Goal: Navigation & Orientation: Find specific page/section

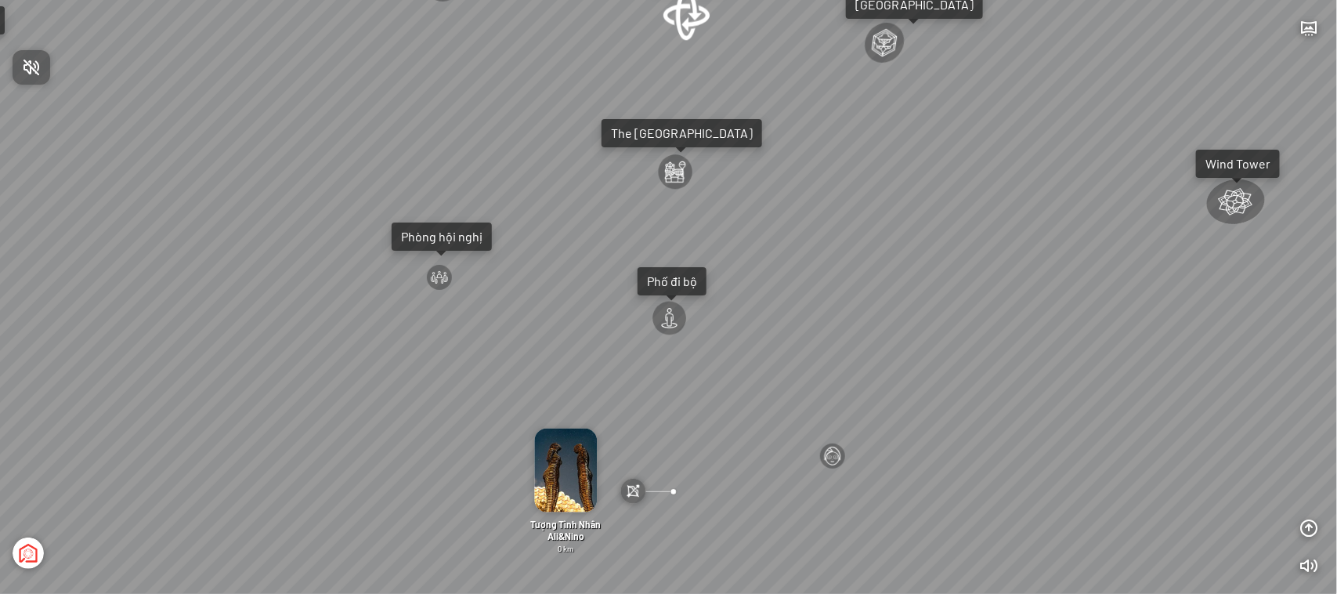
click at [694, 24] on div at bounding box center [668, 297] width 1337 height 594
click at [688, 20] on div at bounding box center [687, 14] width 50 height 53
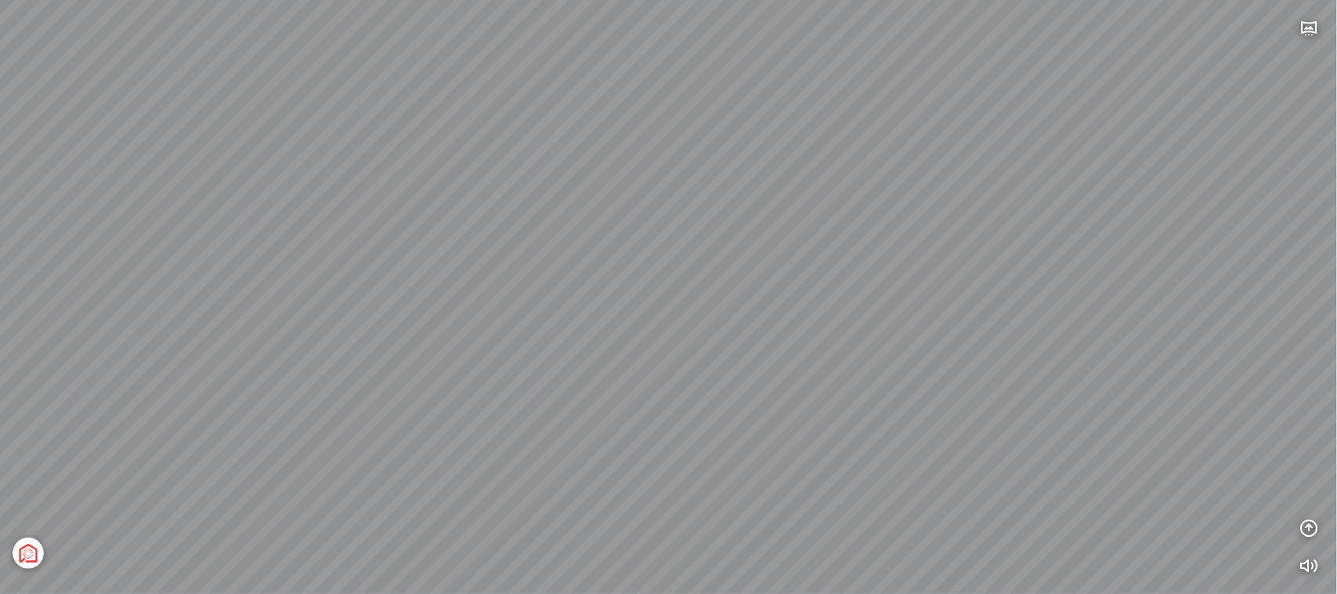
drag, startPoint x: 676, startPoint y: 314, endPoint x: 660, endPoint y: 239, distance: 76.8
click at [660, 239] on div "[GEOGRAPHIC_DATA] 3.6 km KN Links [GEOGRAPHIC_DATA] 5.9 km Thể Thao Bãi Biển 0 …" at bounding box center [668, 297] width 1337 height 594
drag, startPoint x: 655, startPoint y: 283, endPoint x: 613, endPoint y: 244, distance: 57.6
click at [613, 244] on div "[GEOGRAPHIC_DATA] 3.6 km KN Links [GEOGRAPHIC_DATA] 5.9 km Thể Thao Bãi Biển 0 …" at bounding box center [668, 297] width 1337 height 594
drag, startPoint x: 713, startPoint y: 226, endPoint x: 688, endPoint y: 307, distance: 85.2
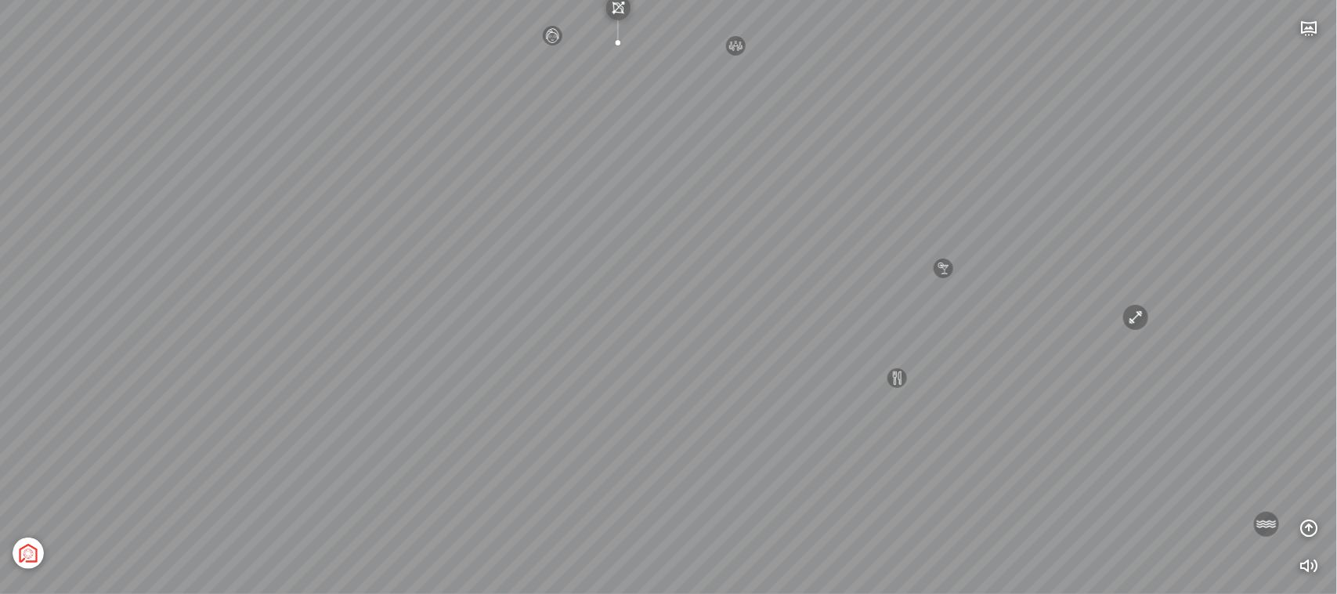
click at [688, 307] on div "[GEOGRAPHIC_DATA] 3.6 km KN Links [GEOGRAPHIC_DATA] 5.9 km Thể Thao Bãi Biển 0 …" at bounding box center [668, 297] width 1337 height 594
drag, startPoint x: 724, startPoint y: 268, endPoint x: 720, endPoint y: 212, distance: 55.7
click at [720, 212] on div "[GEOGRAPHIC_DATA] 3.6 km KN Links [GEOGRAPHIC_DATA] 5.9 km Thể Thao Bãi Biển 0 …" at bounding box center [668, 297] width 1337 height 594
drag, startPoint x: 752, startPoint y: 440, endPoint x: 761, endPoint y: 398, distance: 43.3
click at [761, 398] on div "[GEOGRAPHIC_DATA] 3.6 km KN Links [GEOGRAPHIC_DATA] 5.9 km Thể Thao Bãi Biển 0 …" at bounding box center [668, 297] width 1337 height 594
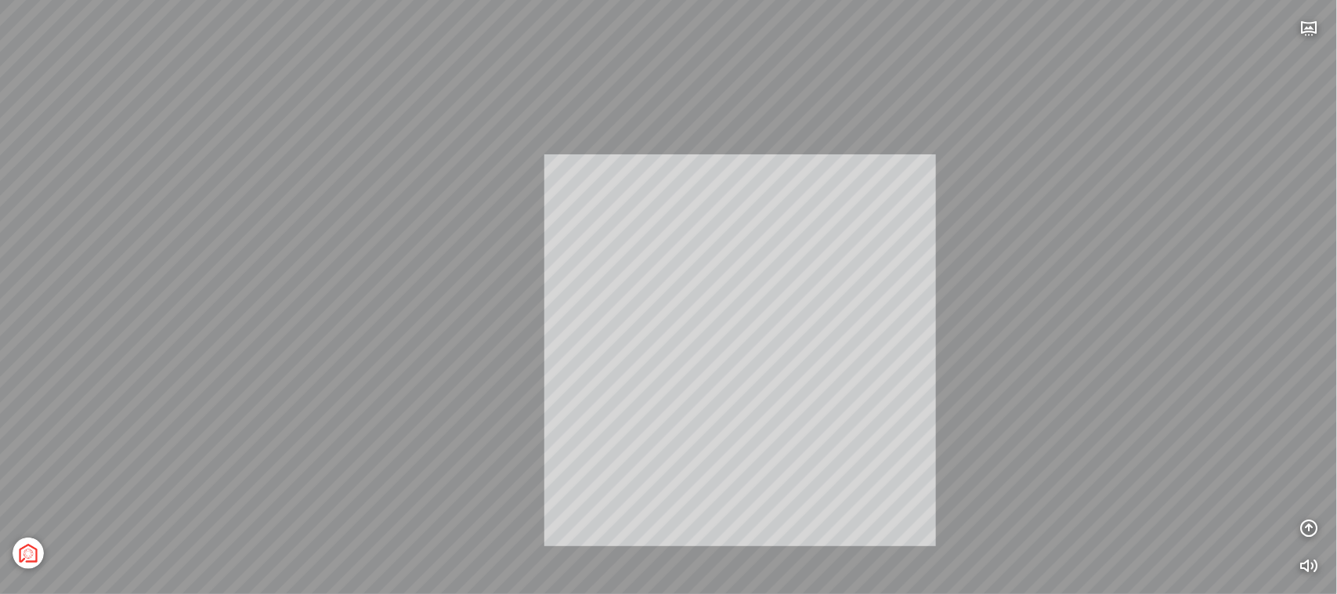
click at [756, 366] on div "[GEOGRAPHIC_DATA] 3.6 km KN Links [GEOGRAPHIC_DATA] 5.9 km Thể Thao Bãi Biển 0 …" at bounding box center [668, 297] width 1337 height 594
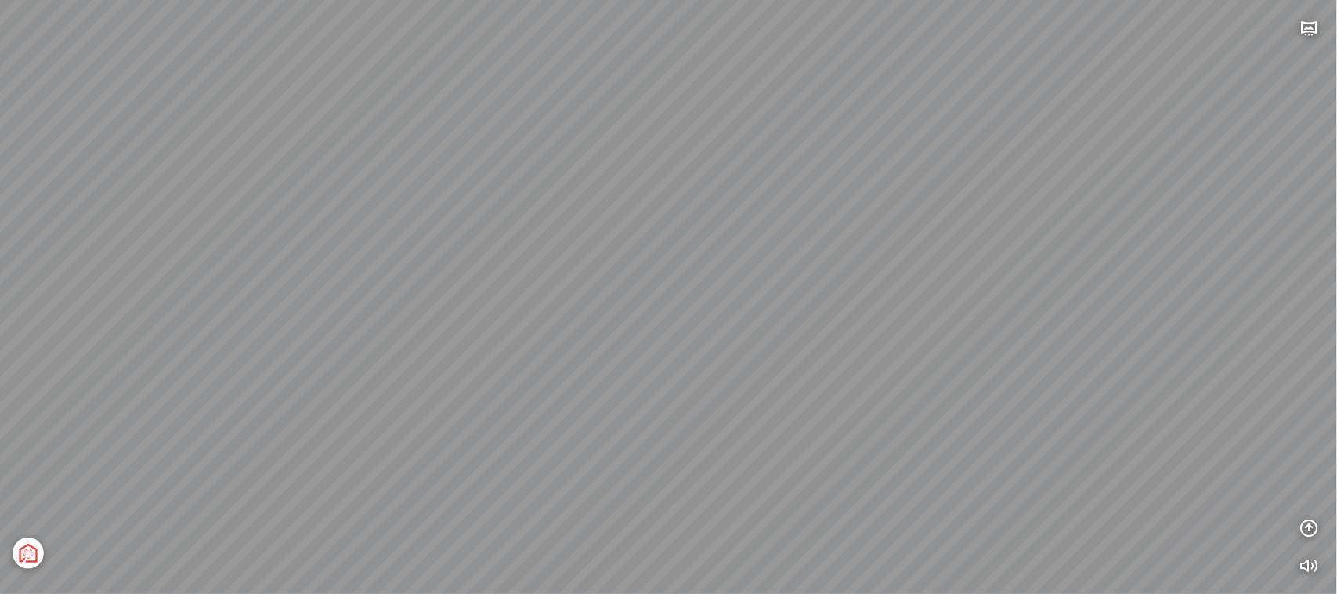
drag, startPoint x: 732, startPoint y: 381, endPoint x: 819, endPoint y: 437, distance: 103.6
click at [819, 437] on div "[GEOGRAPHIC_DATA] 3.6 km KN Links [GEOGRAPHIC_DATA] 5.9 km Thể Thao Bãi Biển 0 …" at bounding box center [668, 297] width 1337 height 594
click at [682, 360] on div "[GEOGRAPHIC_DATA] 3.6 km KN Links [GEOGRAPHIC_DATA] 5.9 km Thể Thao Bãi Biển 0 …" at bounding box center [668, 297] width 1337 height 594
